Goal: Task Accomplishment & Management: Manage account settings

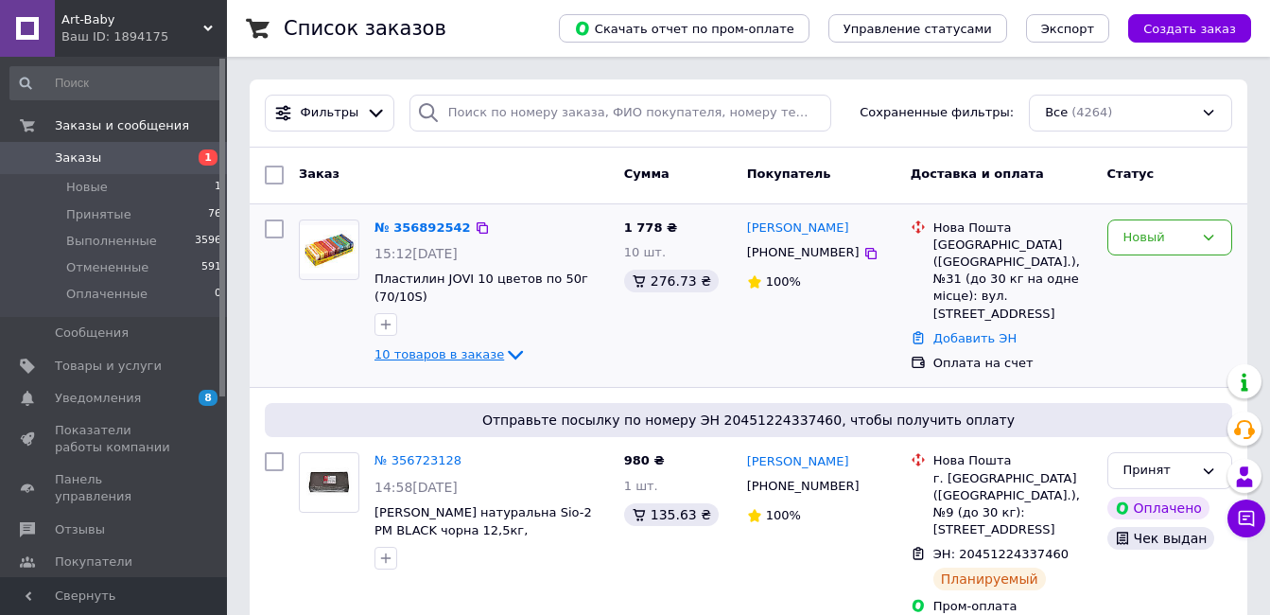
click at [504, 355] on icon at bounding box center [515, 354] width 23 height 23
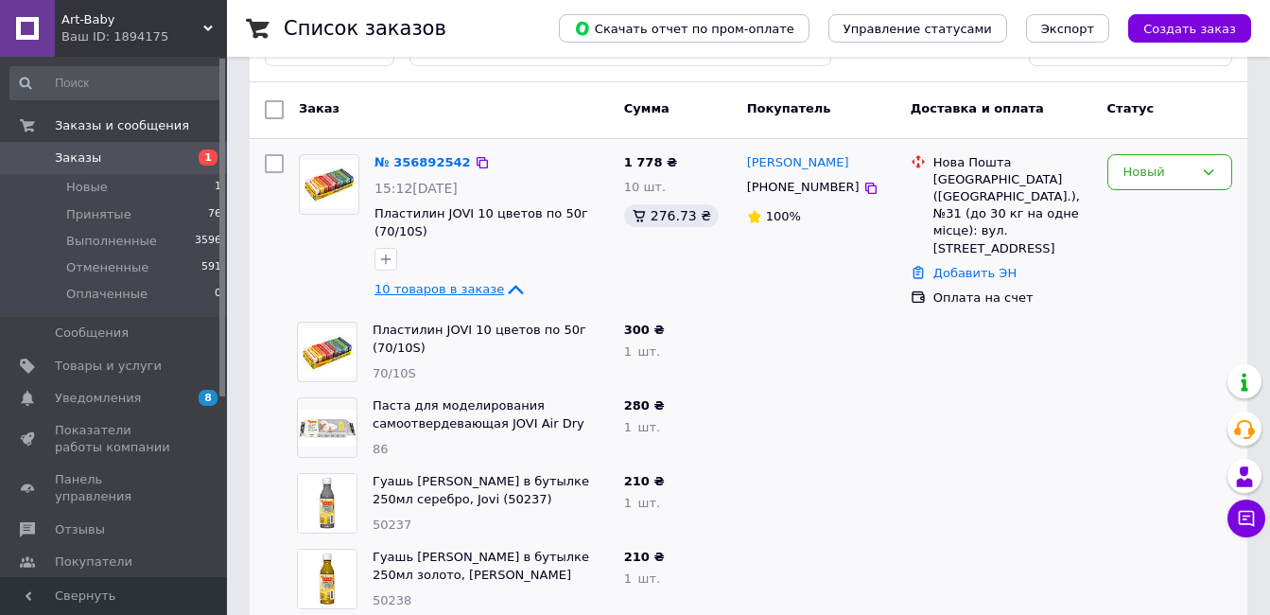
scroll to position [95, 0]
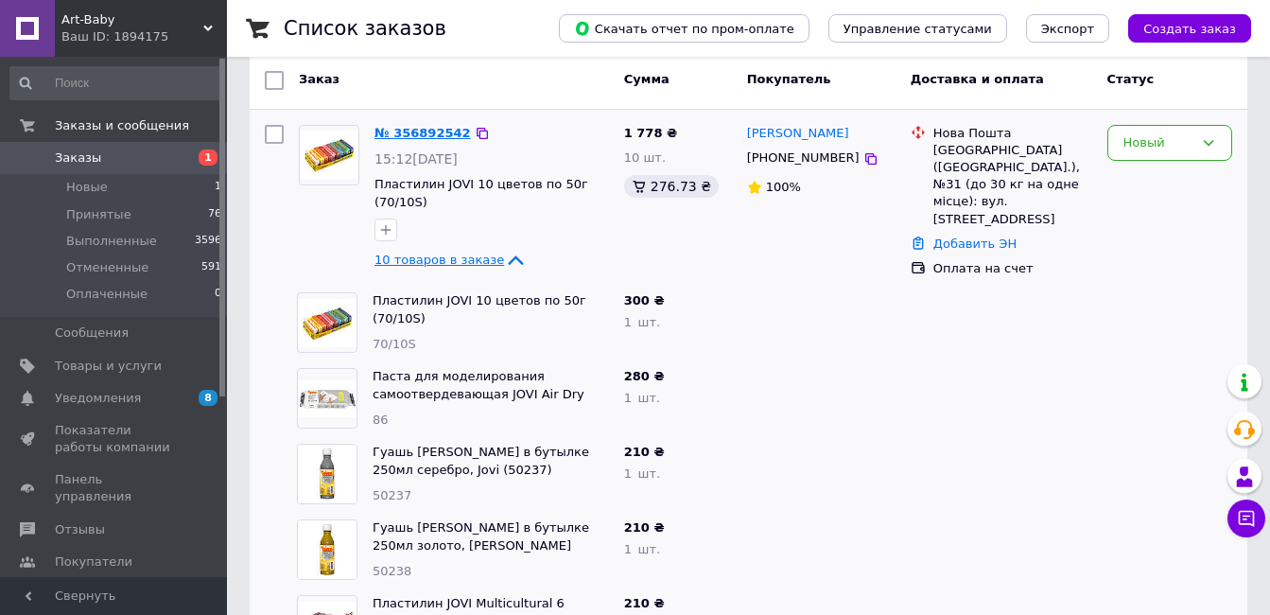
click at [413, 133] on link "№ 356892542" at bounding box center [422, 133] width 96 height 14
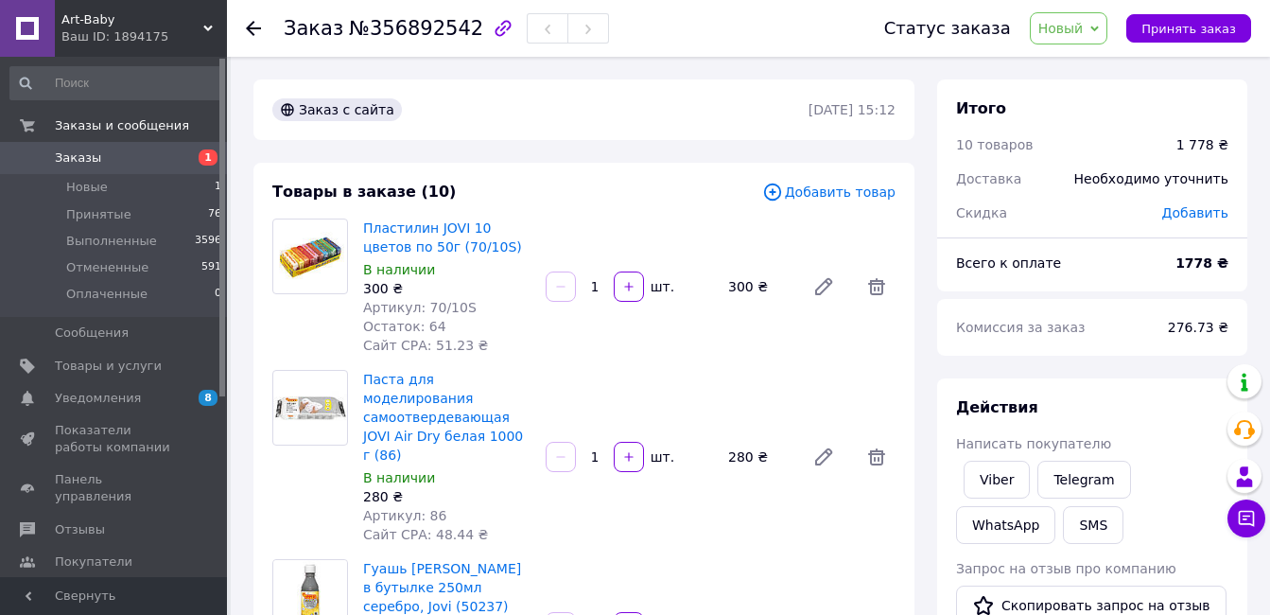
click at [250, 26] on use at bounding box center [253, 28] width 15 height 15
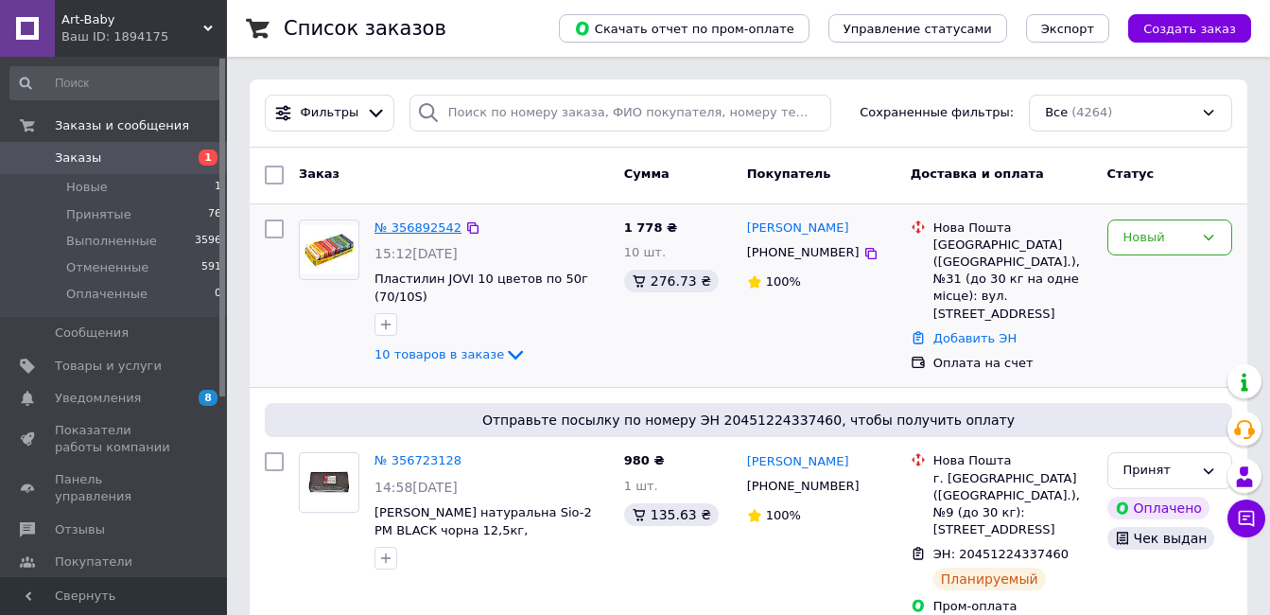
click at [413, 229] on link "№ 356892542" at bounding box center [417, 227] width 87 height 14
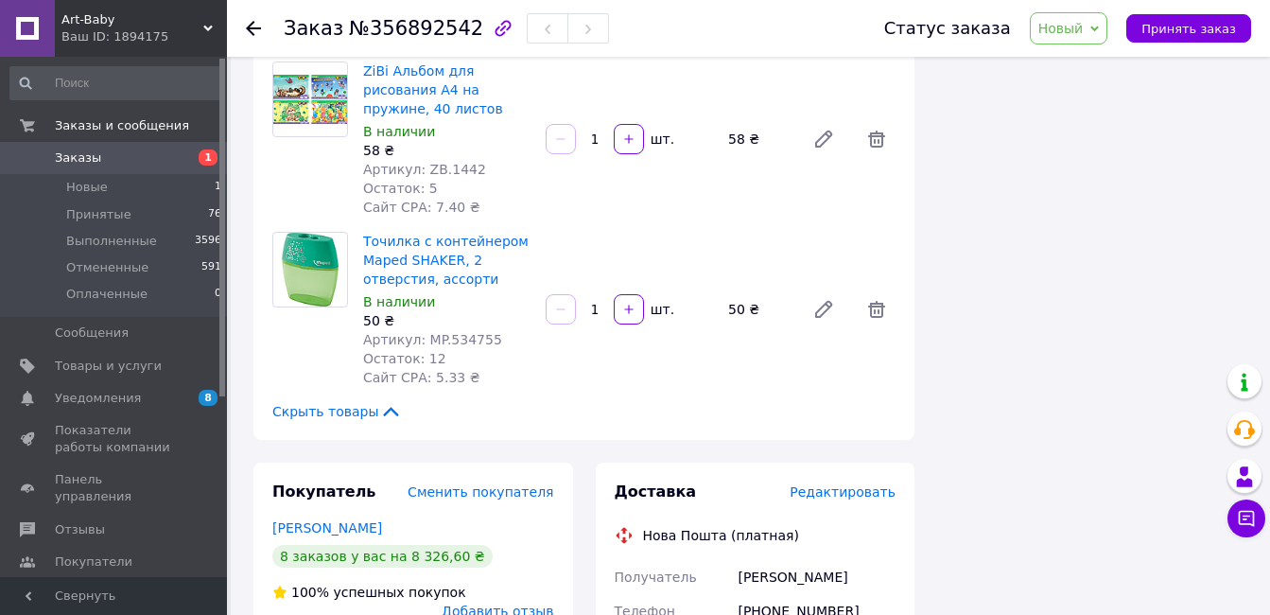
scroll to position [1418, 0]
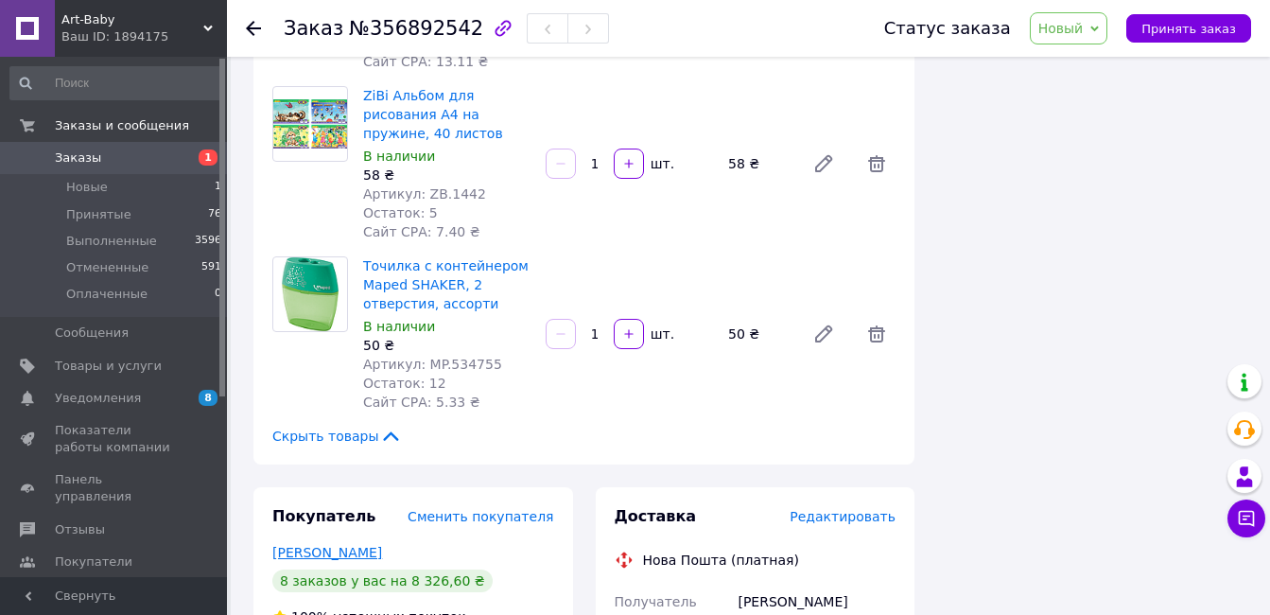
click at [350, 545] on link "[PERSON_NAME]" at bounding box center [327, 552] width 110 height 15
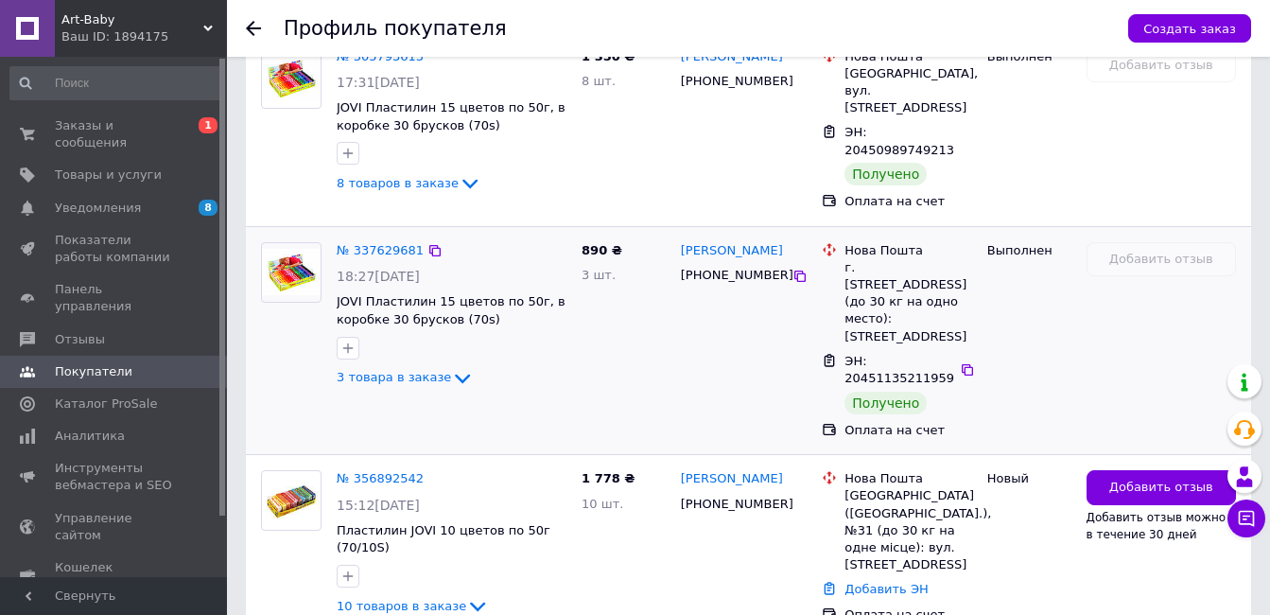
scroll to position [1890, 0]
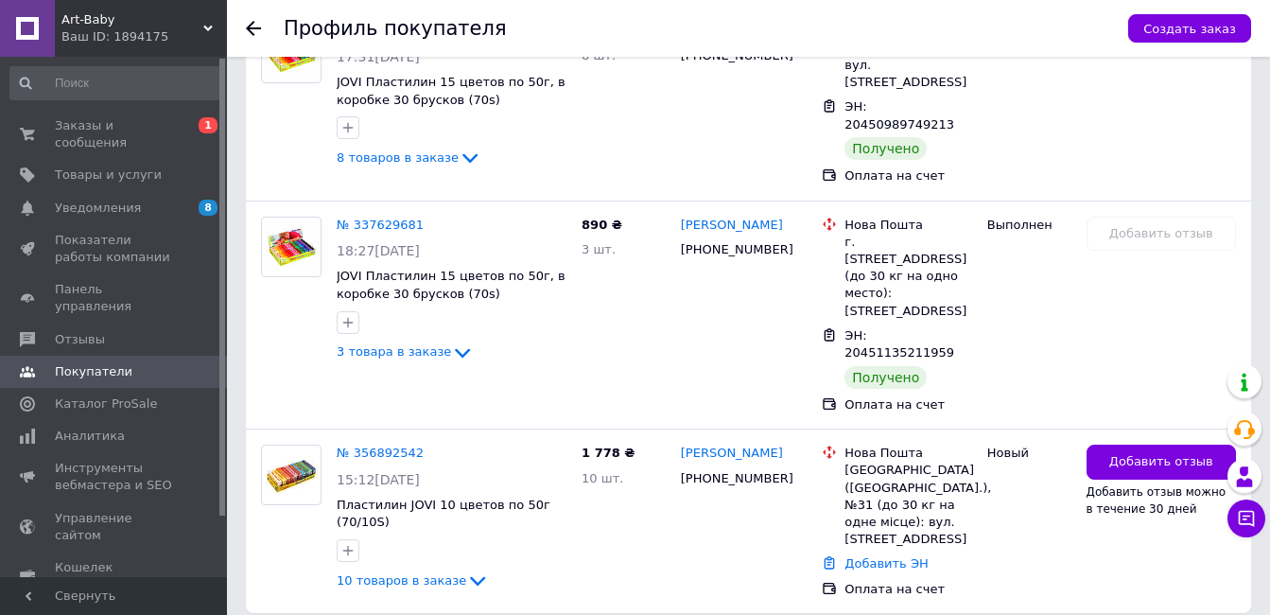
click at [249, 31] on use at bounding box center [253, 28] width 15 height 15
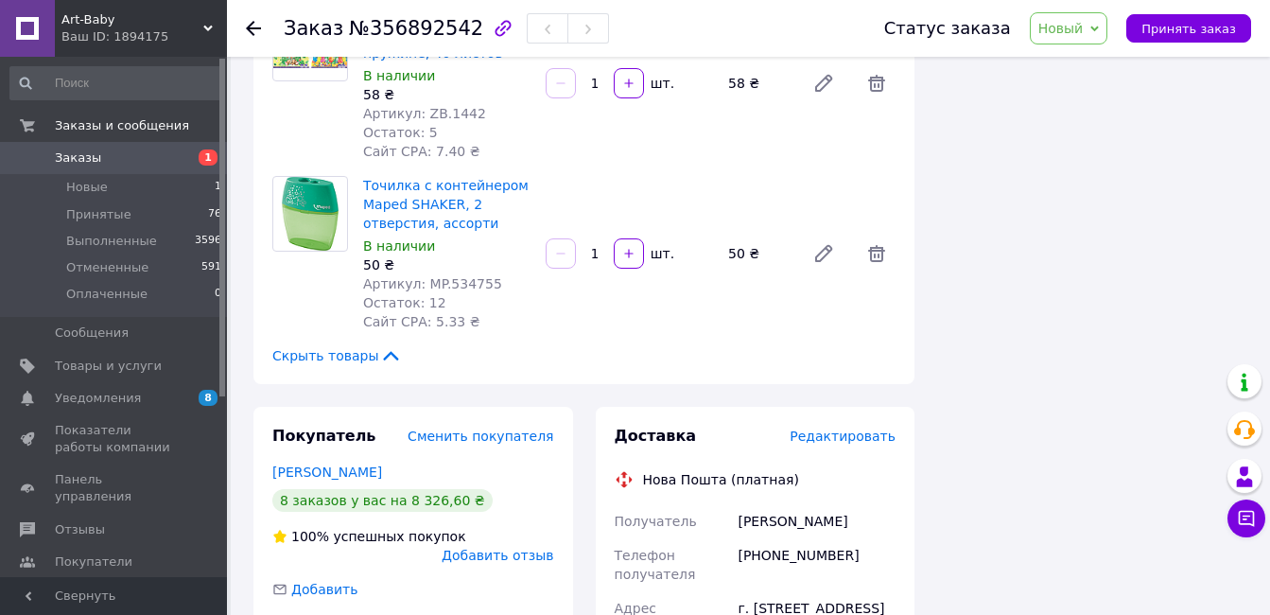
scroll to position [1513, 0]
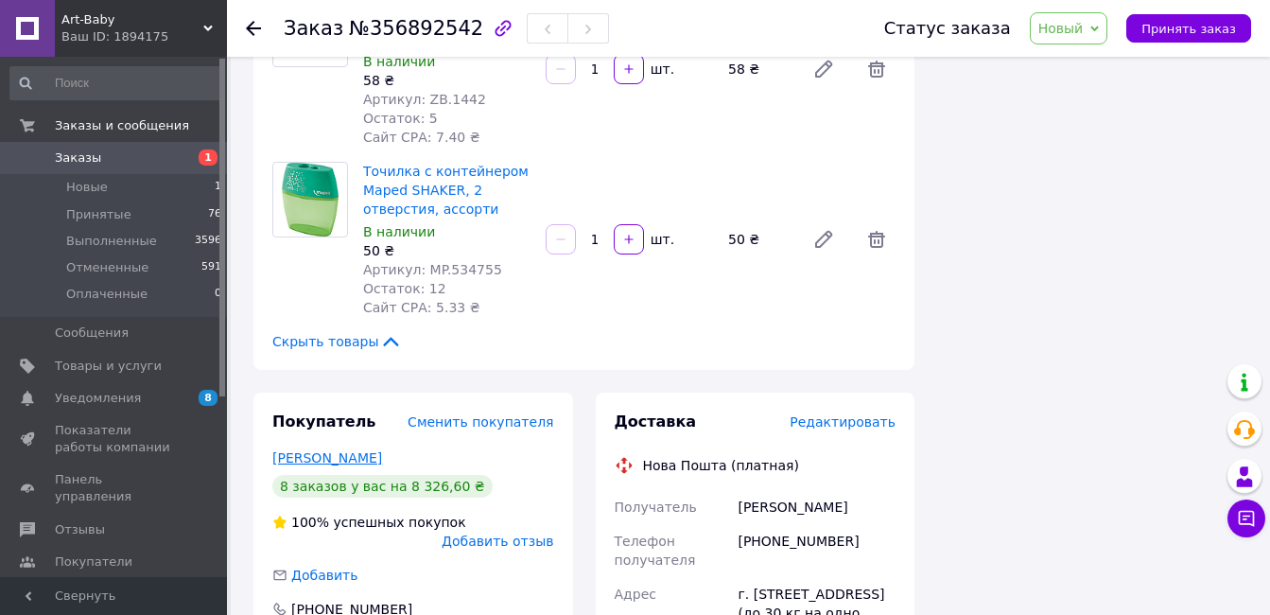
click at [349, 450] on link "[PERSON_NAME]" at bounding box center [327, 457] width 110 height 15
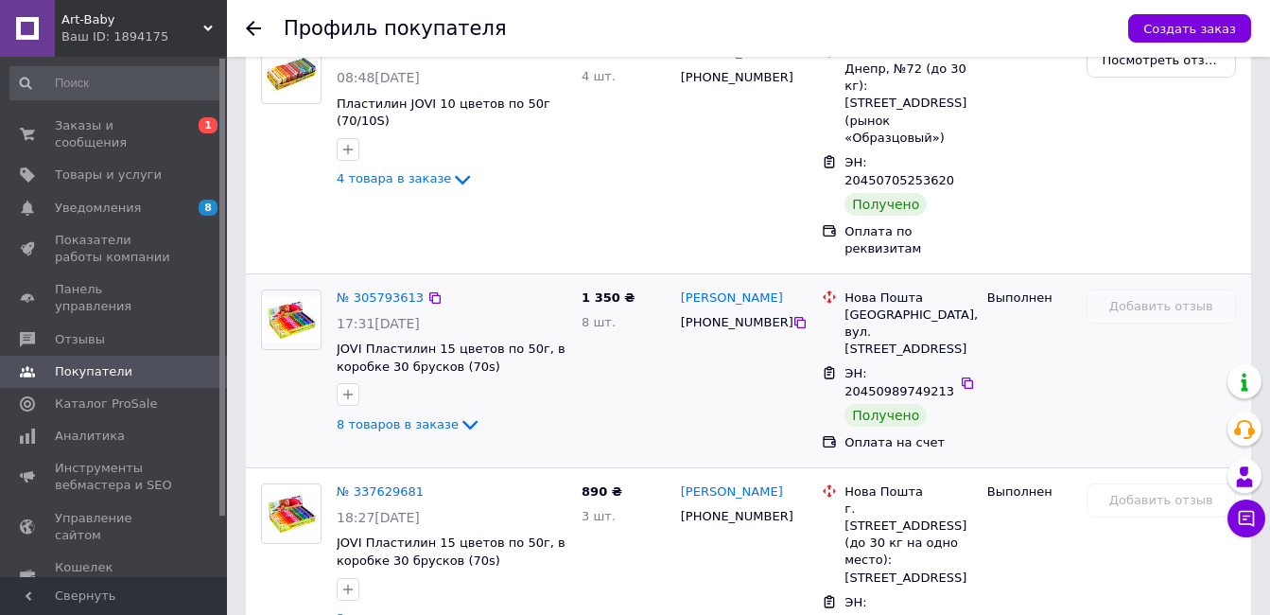
scroll to position [1890, 0]
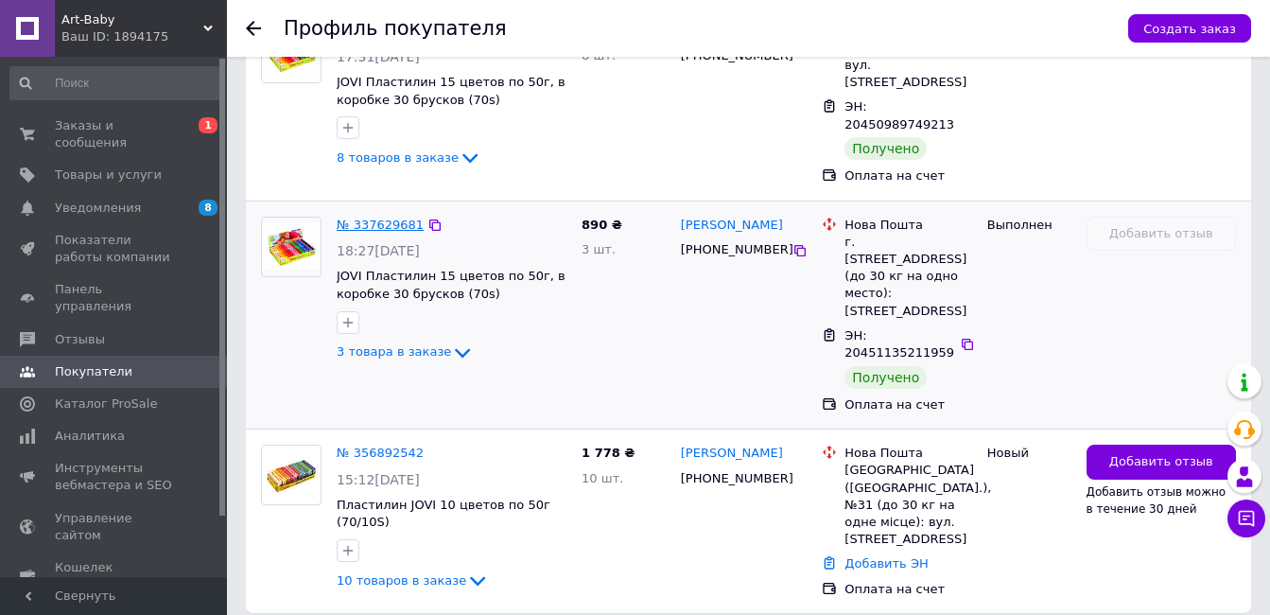
click at [367, 217] on link "№ 337629681" at bounding box center [380, 224] width 87 height 14
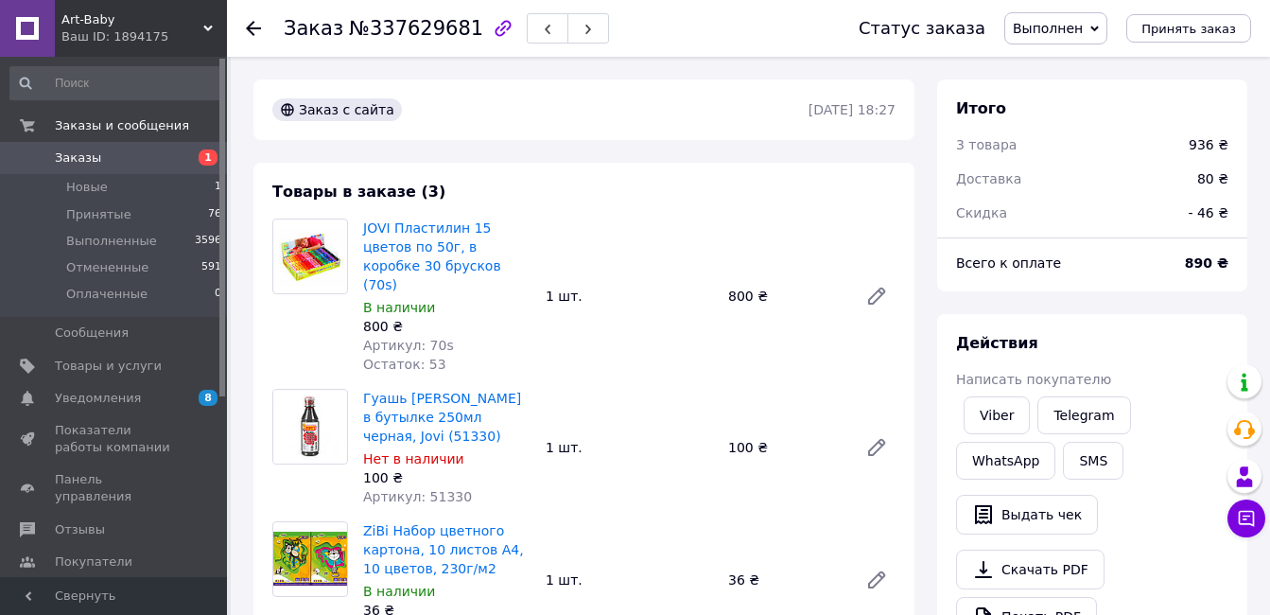
click at [251, 33] on use at bounding box center [253, 28] width 15 height 15
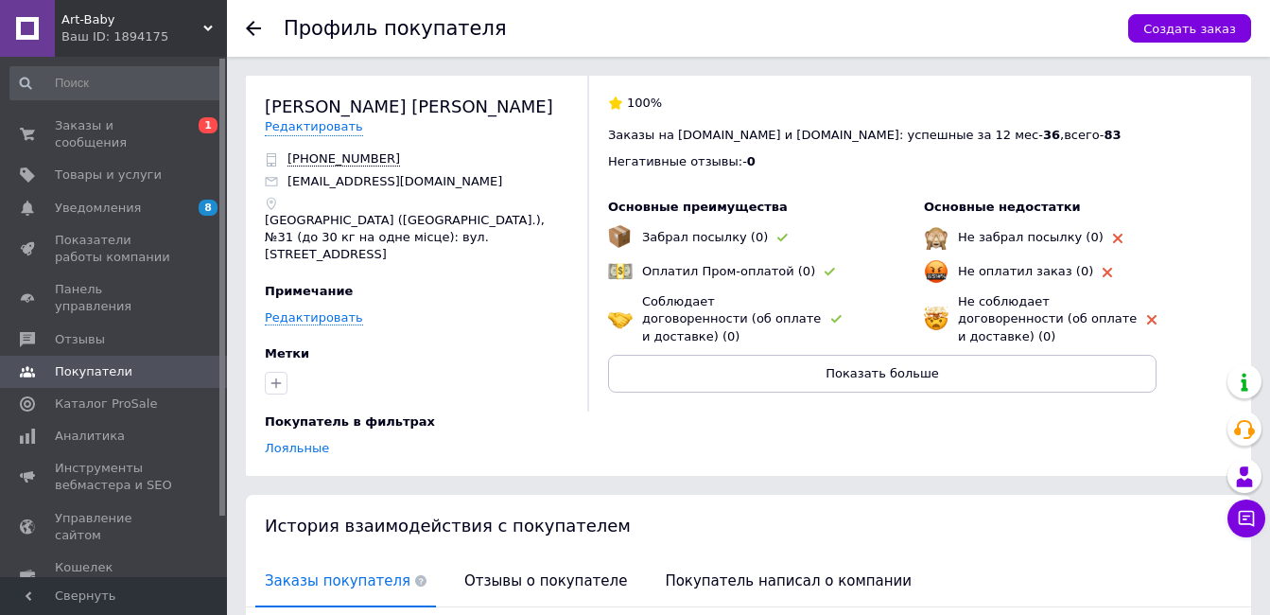
click at [252, 33] on use at bounding box center [253, 28] width 15 height 15
